Goal: Navigation & Orientation: Find specific page/section

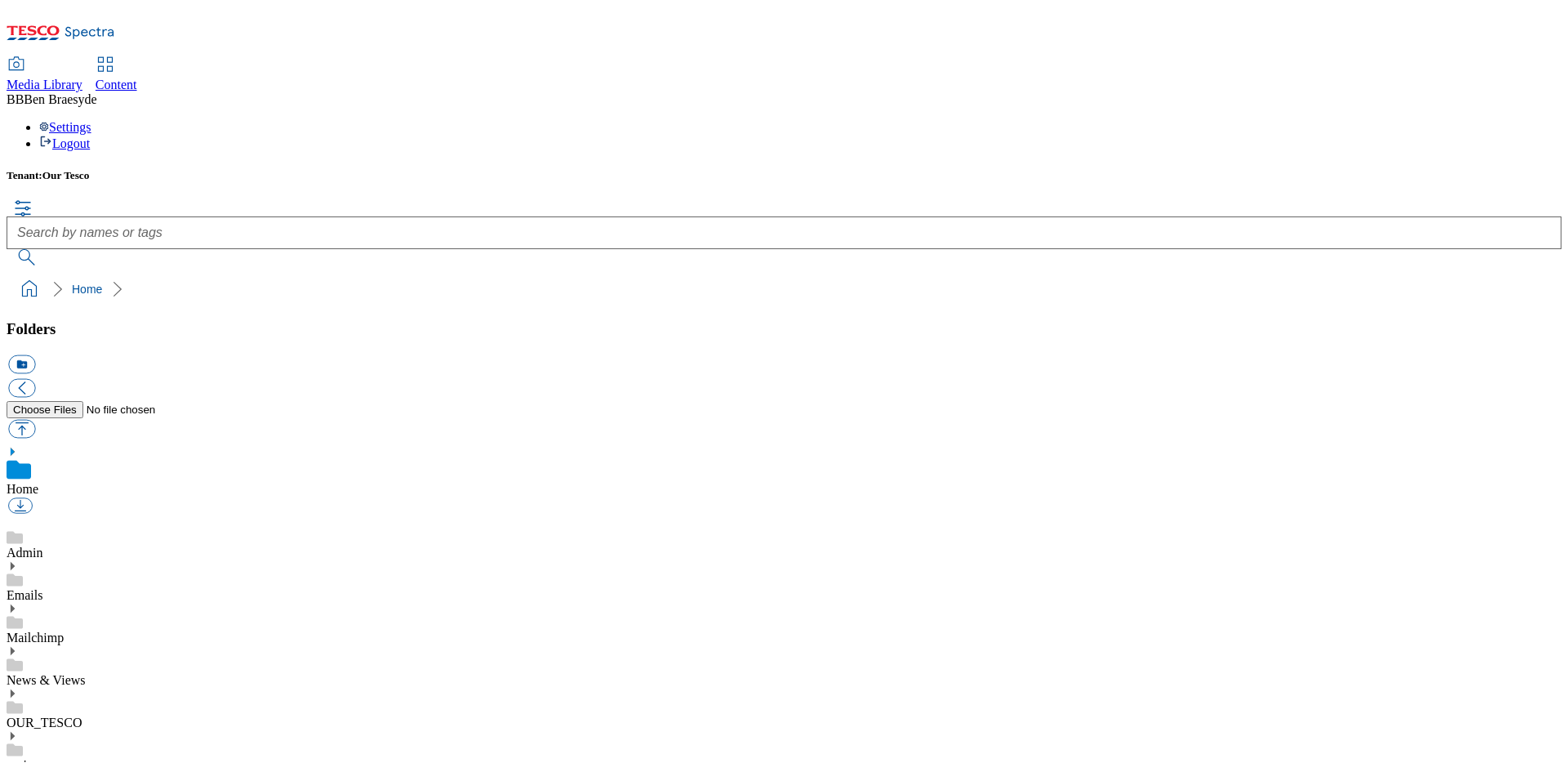
scroll to position [5, 0]
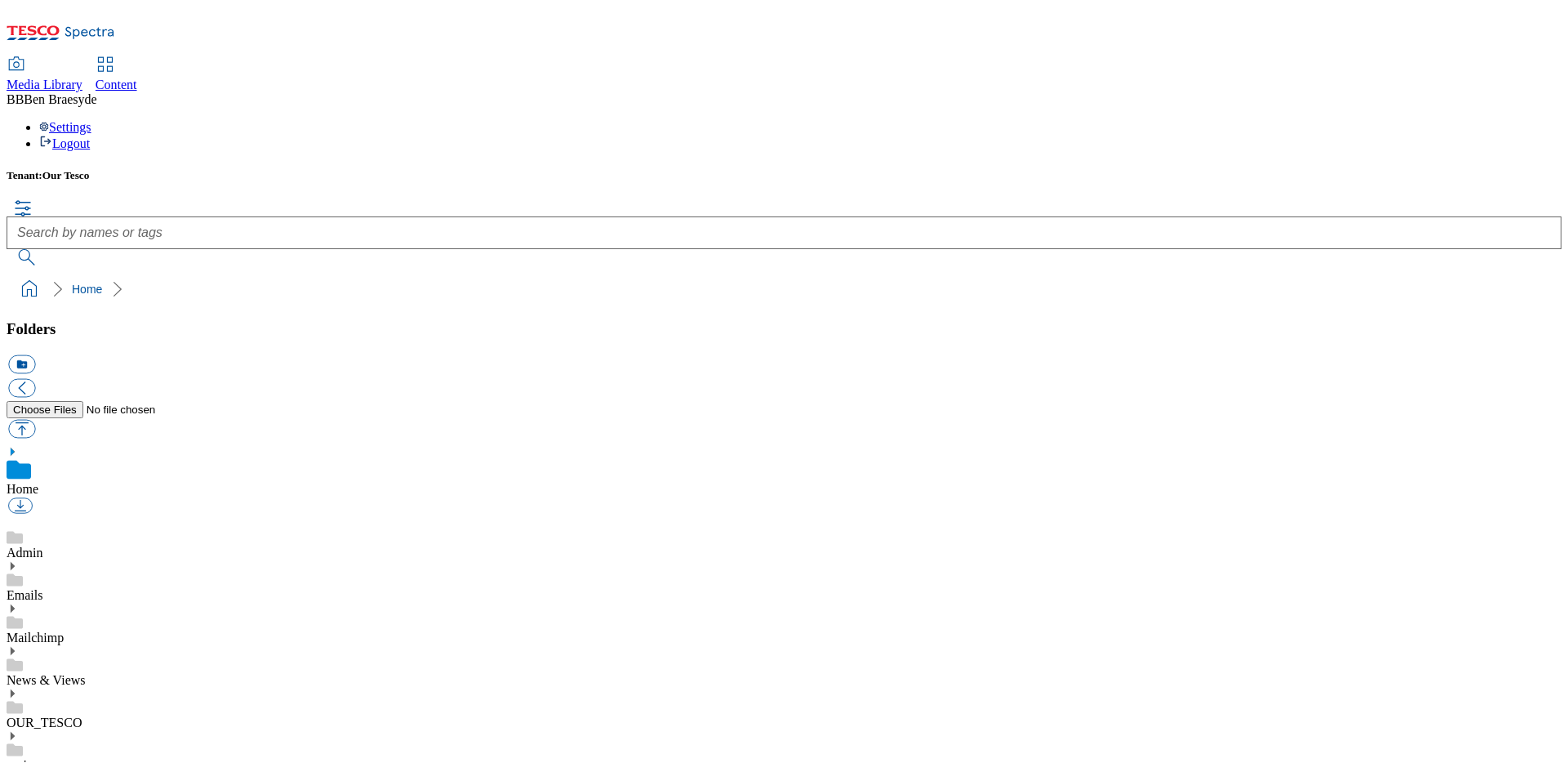
scroll to position [2, 0]
